Goal: Task Accomplishment & Management: Manage account settings

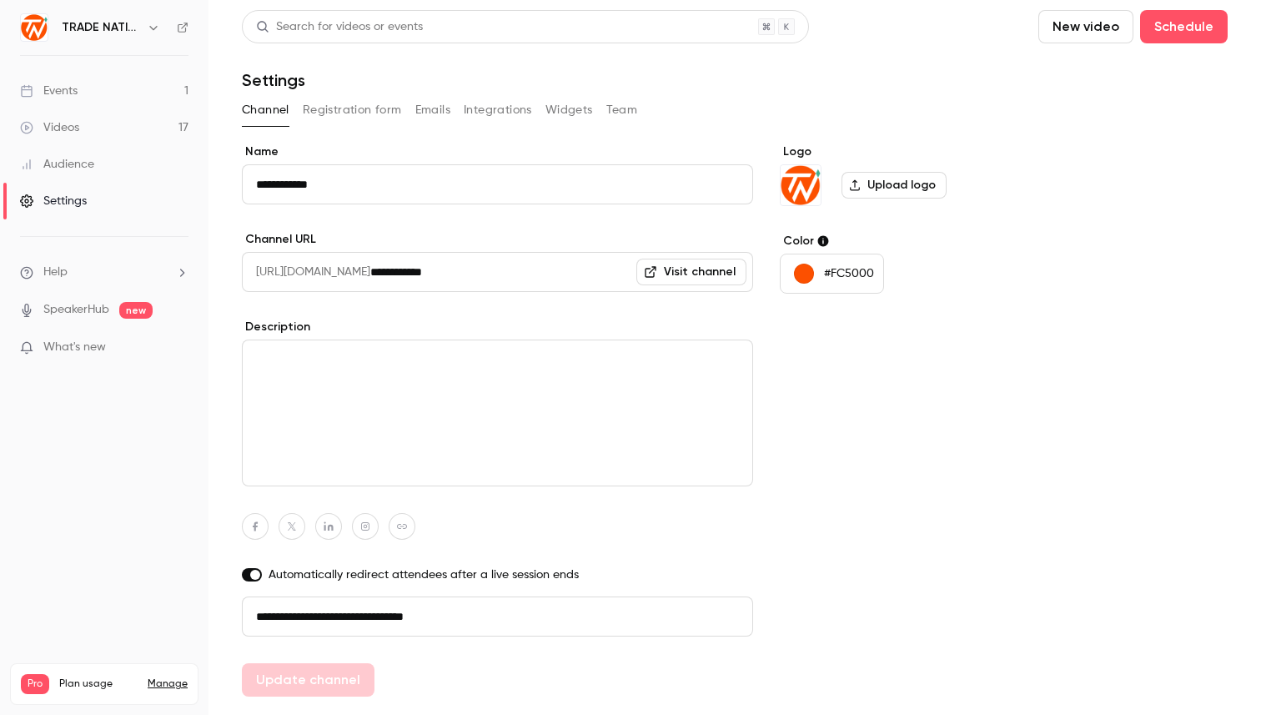
click at [623, 106] on button "Team" at bounding box center [622, 110] width 32 height 27
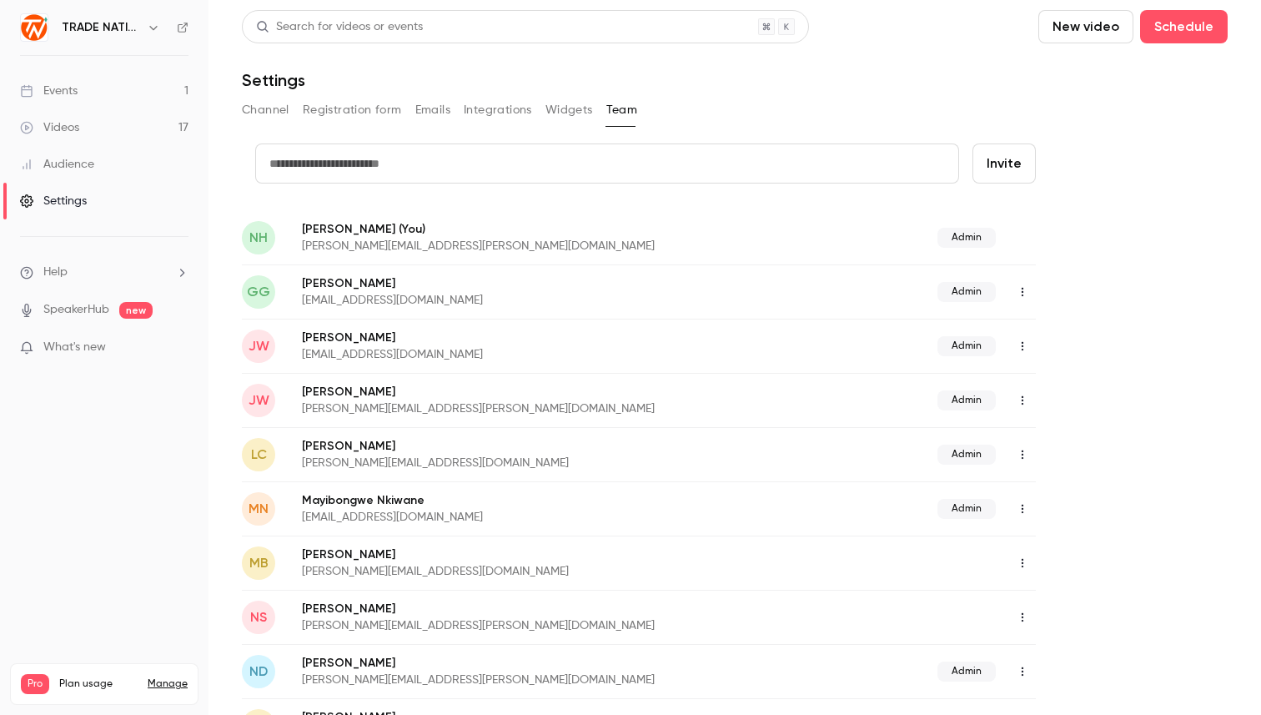
scroll to position [10, 0]
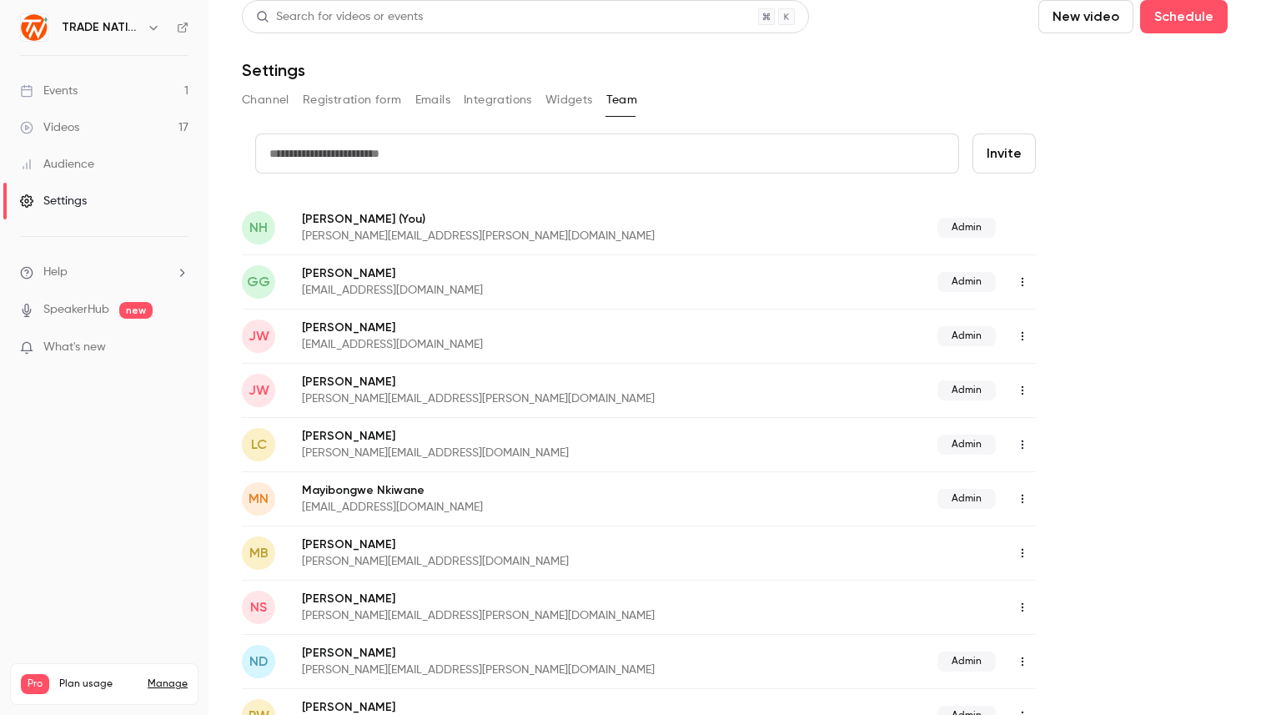
click at [1017, 150] on button "Invite" at bounding box center [1004, 153] width 63 height 40
click at [359, 163] on input "text" at bounding box center [607, 153] width 704 height 40
click at [343, 142] on input "text" at bounding box center [607, 153] width 704 height 40
paste input "**********"
type input "**********"
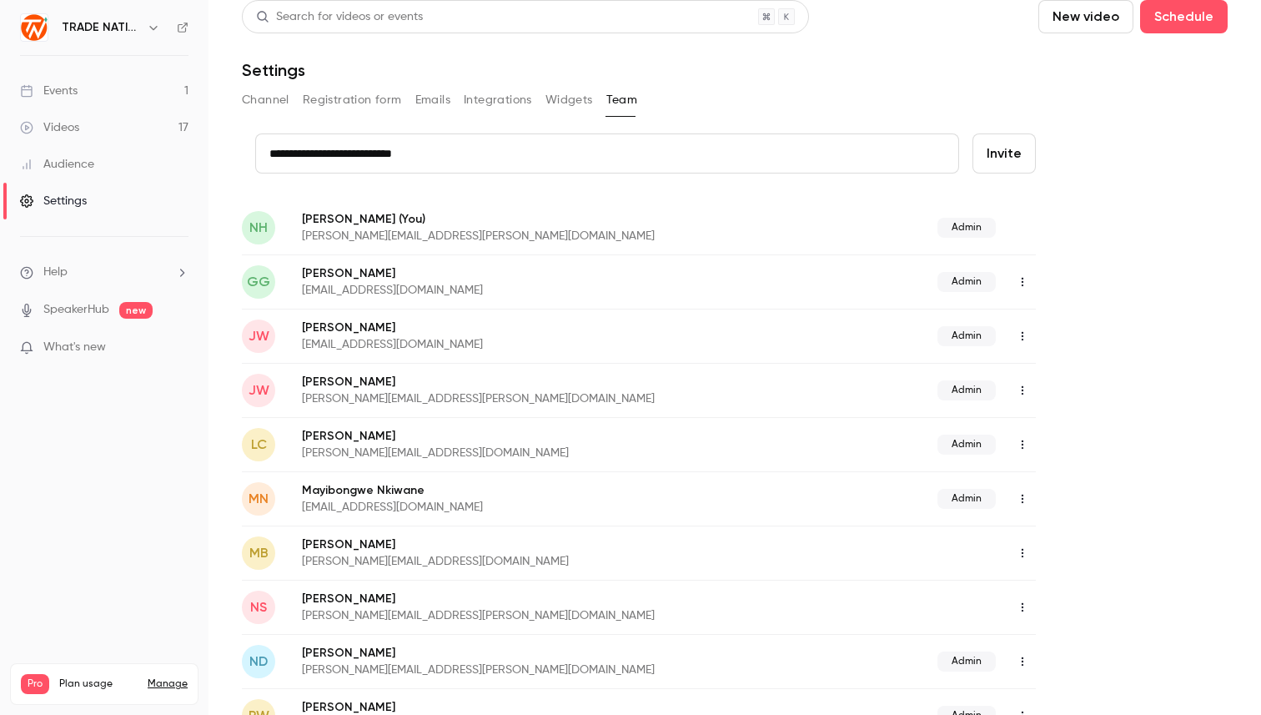
click at [1005, 160] on button "Invite" at bounding box center [1004, 153] width 63 height 40
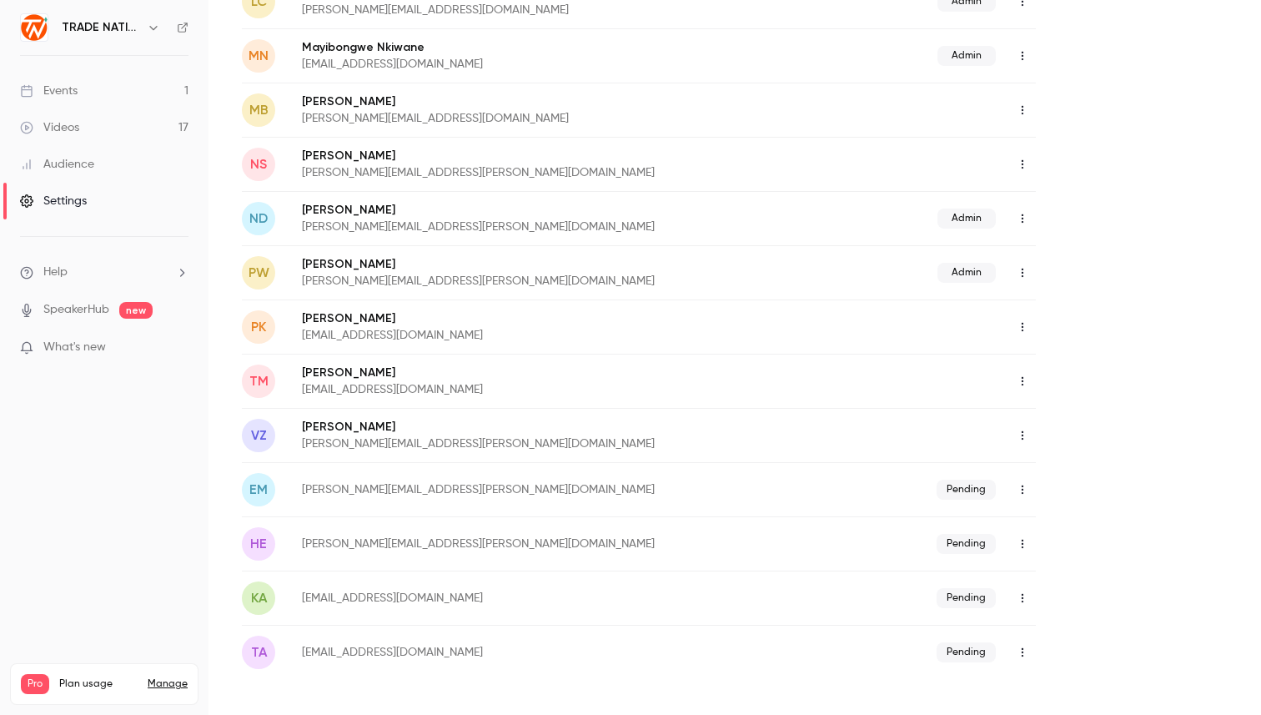
scroll to position [389, 0]
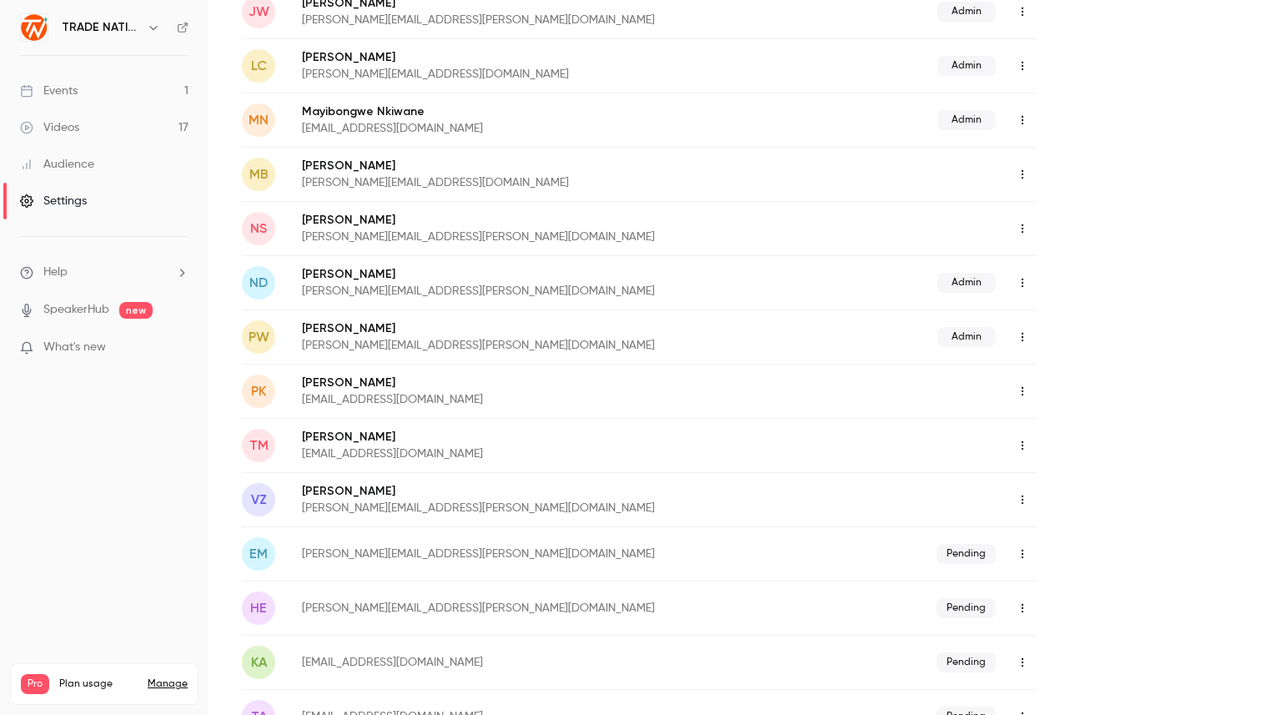
click at [1023, 446] on icon "button" at bounding box center [1022, 446] width 13 height 12
click at [1108, 531] on div "Delete member" at bounding box center [1113, 531] width 127 height 17
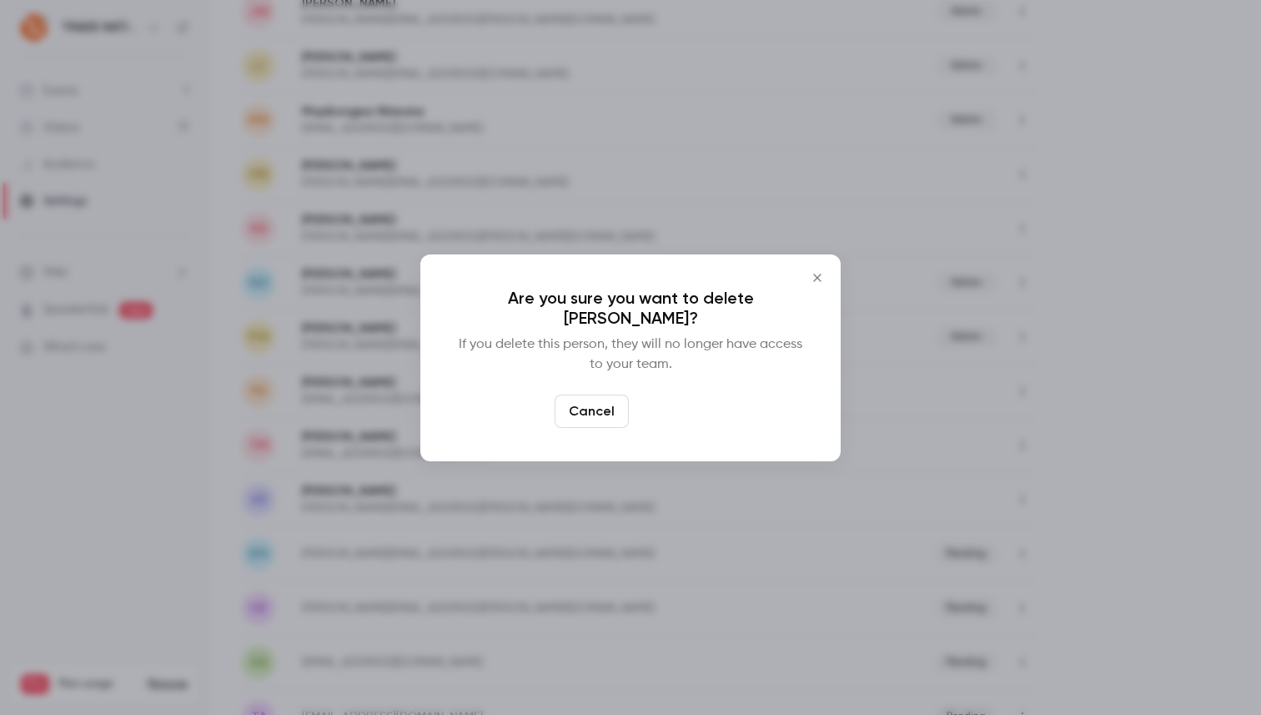
click at [686, 400] on button "Delete" at bounding box center [672, 411] width 72 height 33
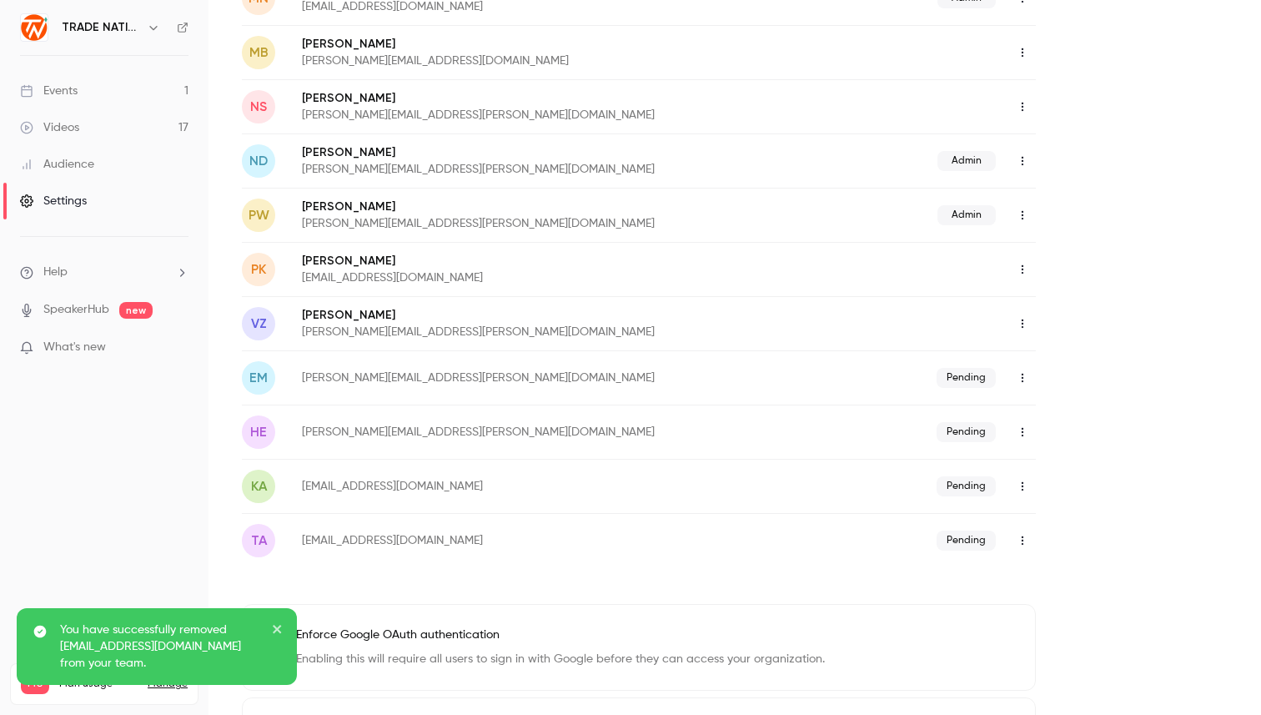
scroll to position [532, 0]
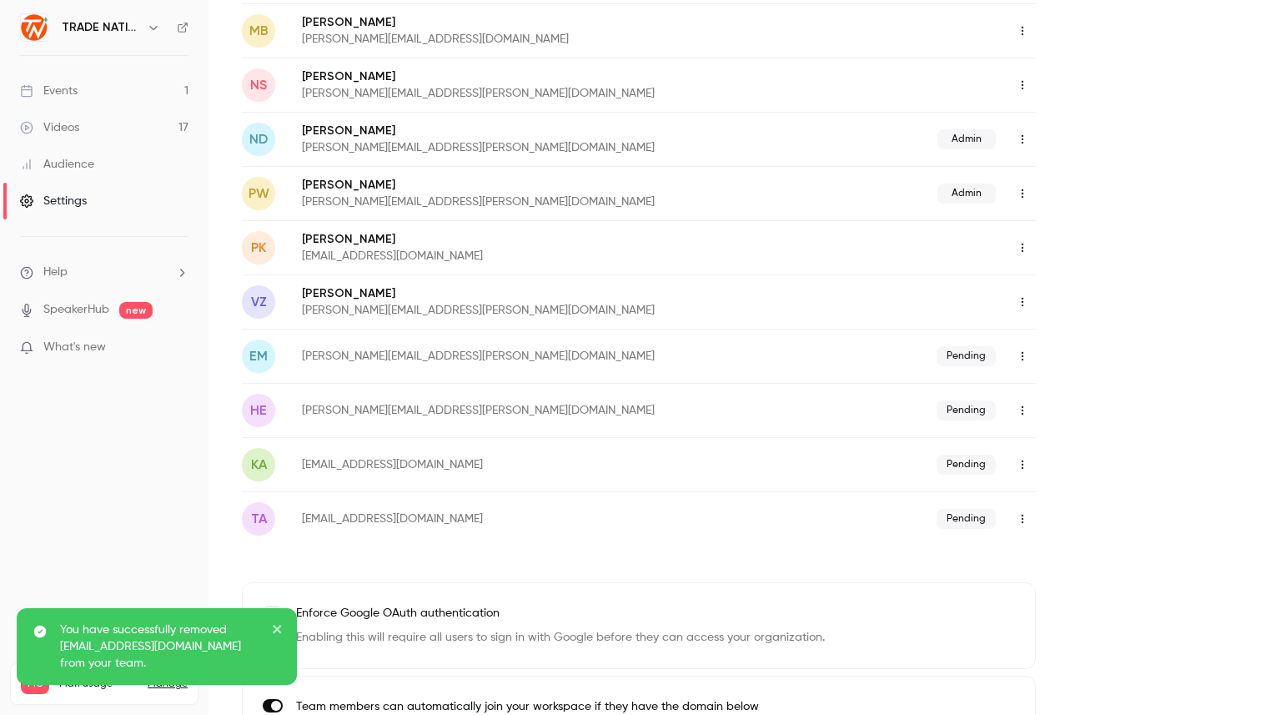
click at [276, 626] on icon "close" at bounding box center [278, 628] width 12 height 13
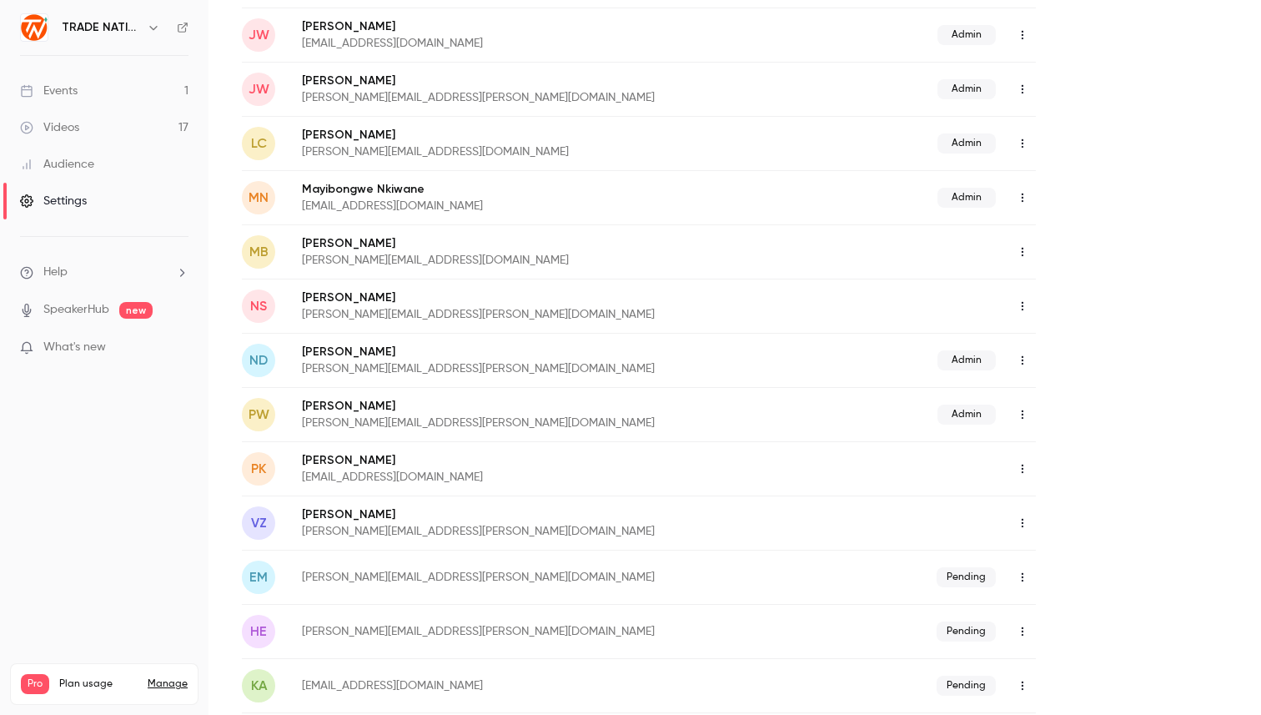
scroll to position [322, 0]
